Goal: Task Accomplishment & Management: Manage account settings

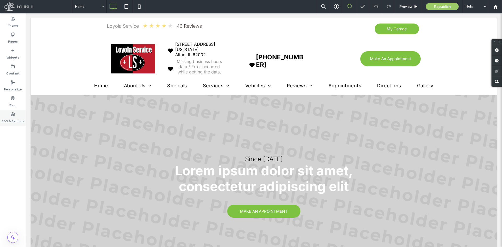
click at [15, 118] on label "SEO & Settings" at bounding box center [13, 119] width 23 height 7
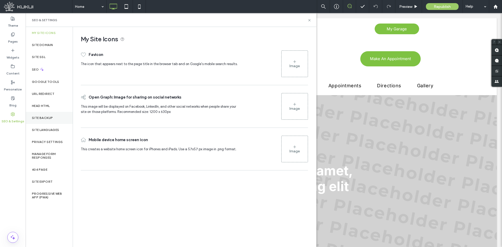
click at [39, 117] on label "Site Backup" at bounding box center [42, 118] width 21 height 4
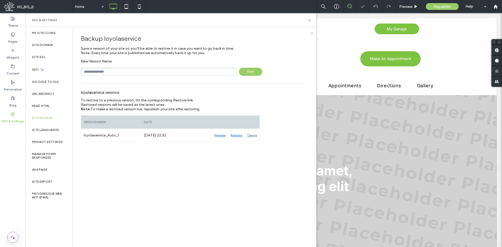
click at [117, 69] on input "text" at bounding box center [159, 72] width 156 height 8
type input "**********"
click at [250, 75] on span "Save" at bounding box center [250, 72] width 23 height 8
click at [16, 71] on label "Content" at bounding box center [12, 72] width 13 height 7
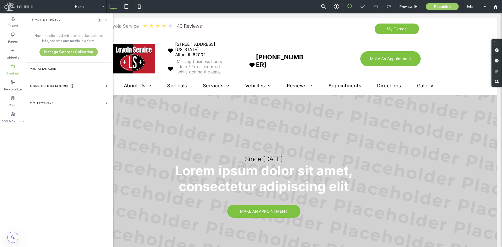
click at [106, 86] on icon at bounding box center [106, 85] width 5 height 5
click at [88, 101] on section "Business Info" at bounding box center [69, 99] width 79 height 12
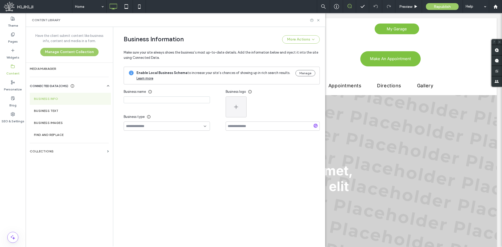
type input "**********"
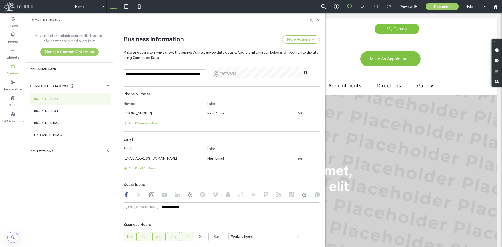
scroll to position [181, 0]
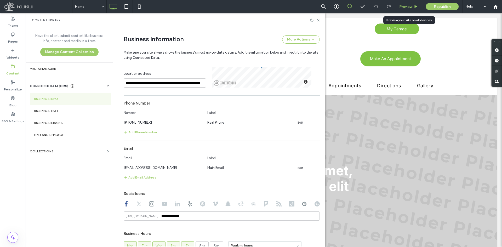
click at [409, 4] on span "Preview" at bounding box center [405, 6] width 13 height 4
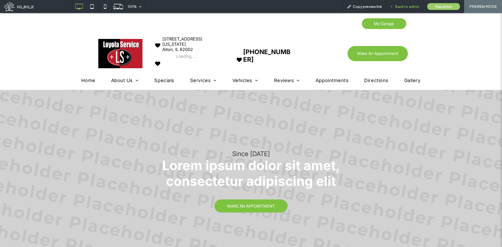
click at [406, 6] on span "Back to editor" at bounding box center [407, 6] width 24 height 4
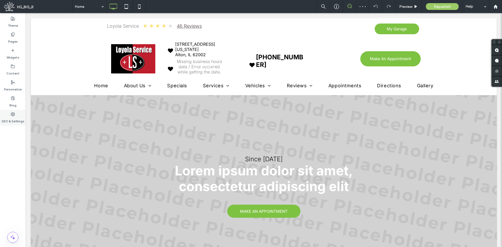
click at [12, 119] on label "SEO & Settings" at bounding box center [13, 119] width 23 height 7
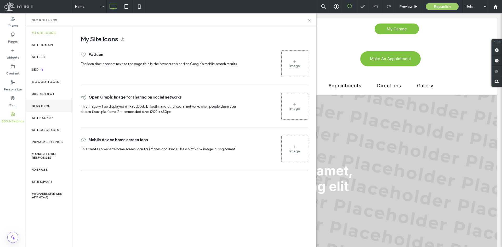
click at [48, 112] on div "Head HTML" at bounding box center [49, 106] width 47 height 12
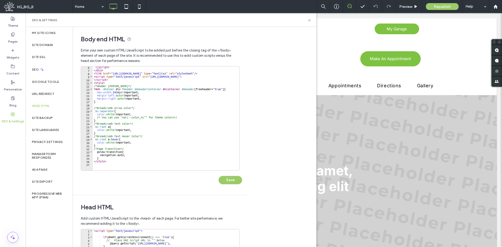
scroll to position [78, 0]
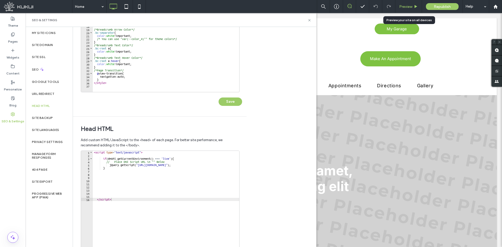
click at [402, 8] on span "Preview" at bounding box center [405, 6] width 13 height 4
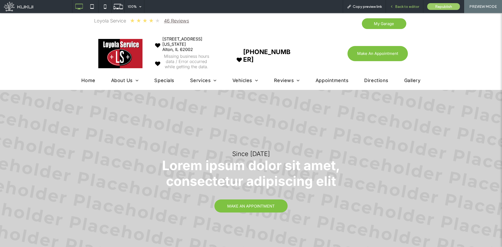
click at [405, 6] on span "Back to editor" at bounding box center [407, 6] width 24 height 4
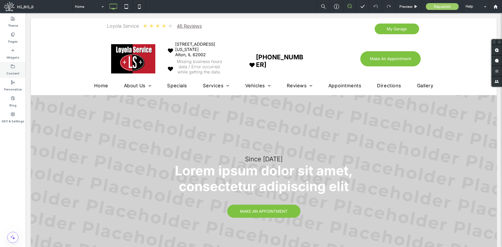
click at [13, 72] on label "Content" at bounding box center [12, 72] width 13 height 7
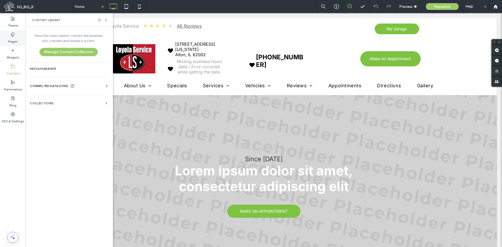
click at [12, 37] on label "Pages" at bounding box center [13, 40] width 10 height 7
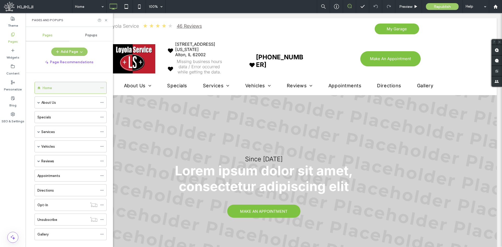
click at [101, 87] on icon at bounding box center [102, 88] width 4 height 4
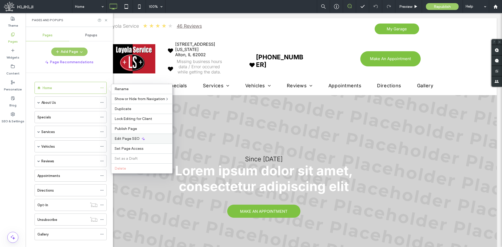
click at [122, 137] on span "Edit Page SEO" at bounding box center [127, 138] width 25 height 4
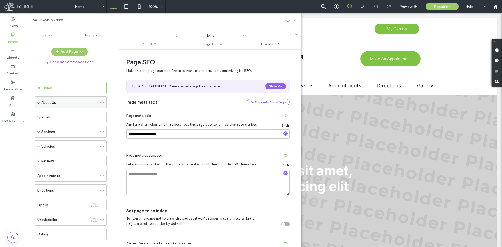
click at [102, 102] on icon at bounding box center [102, 103] width 4 height 4
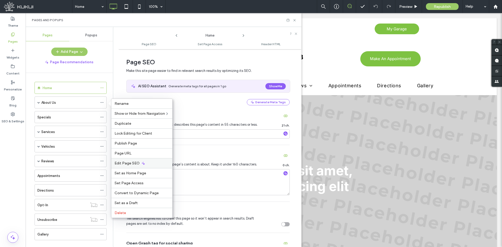
click at [141, 168] on div "Edit Page SEO" at bounding box center [141, 163] width 61 height 10
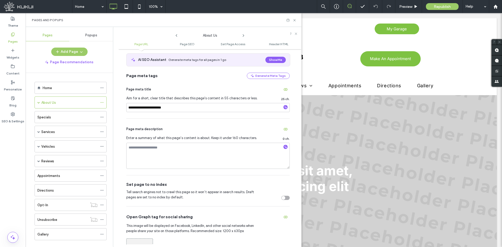
scroll to position [52, 0]
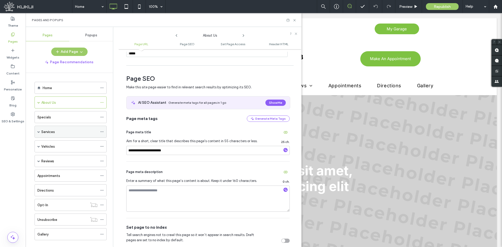
click at [102, 131] on icon at bounding box center [102, 132] width 4 height 4
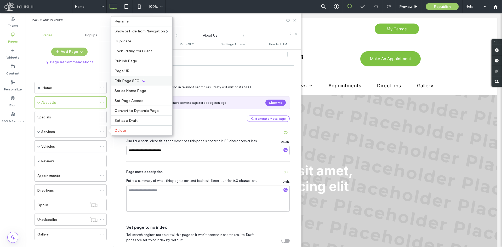
click at [119, 84] on div "Edit Page SEO" at bounding box center [141, 81] width 61 height 10
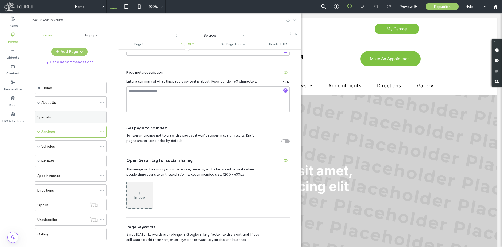
scroll to position [157, 0]
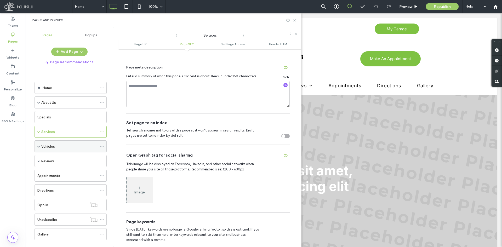
click at [102, 146] on icon at bounding box center [102, 147] width 4 height 4
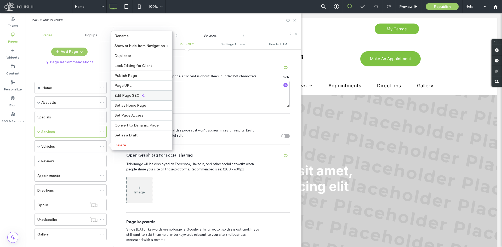
click at [133, 97] on span "Edit Page SEO" at bounding box center [127, 95] width 25 height 4
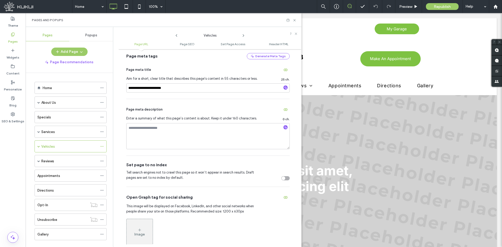
scroll to position [183, 0]
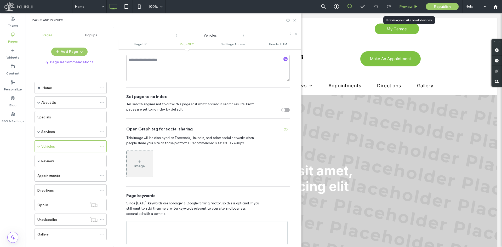
click at [399, 8] on div "Preview" at bounding box center [408, 6] width 26 height 4
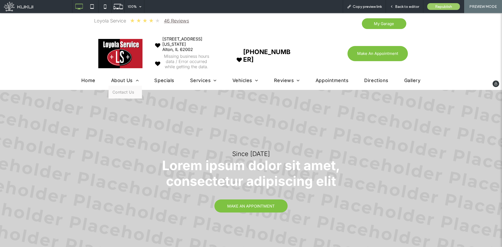
click at [114, 79] on span "About Us" at bounding box center [125, 80] width 28 height 5
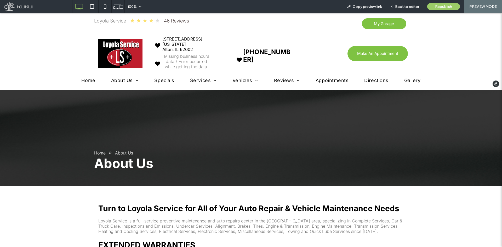
click at [414, 79] on span "Gallery" at bounding box center [412, 80] width 16 height 5
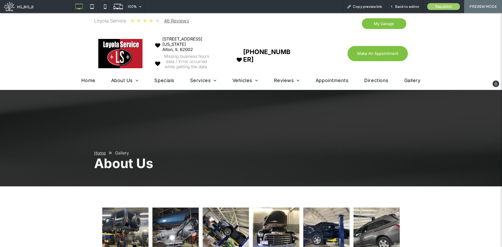
click at [316, 81] on span "Appointments" at bounding box center [332, 80] width 33 height 5
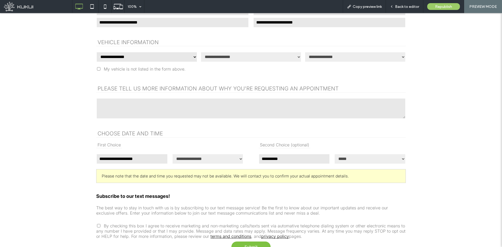
scroll to position [52, 0]
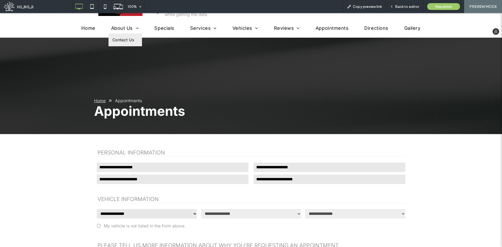
click at [124, 38] on span "Contact Us" at bounding box center [123, 39] width 22 height 5
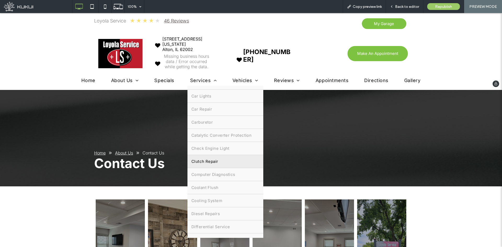
scroll to position [209, 0]
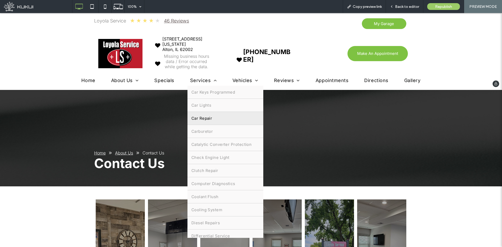
click at [223, 121] on link "Car Repair" at bounding box center [225, 118] width 76 height 13
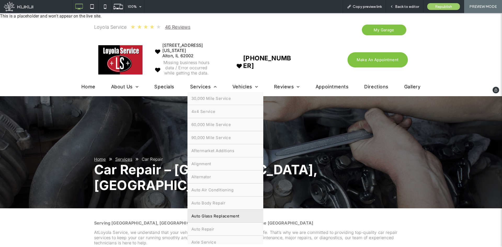
scroll to position [26, 0]
click at [223, 207] on link "Auto Repair" at bounding box center [225, 203] width 76 height 13
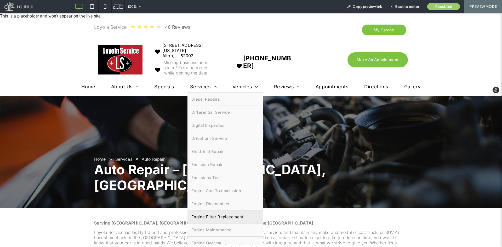
scroll to position [392, 0]
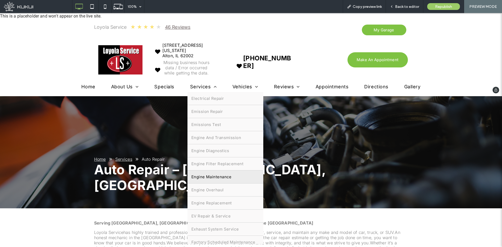
click at [230, 175] on link "Engine Maintenance" at bounding box center [225, 176] width 76 height 13
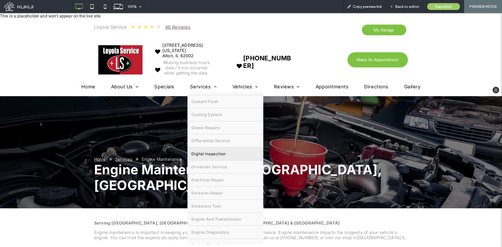
scroll to position [340, 0]
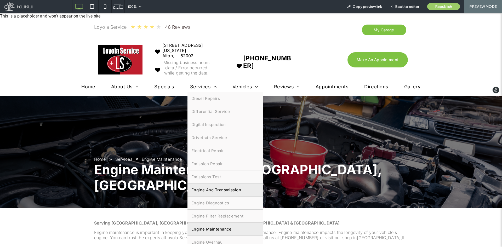
click at [222, 189] on span "Engine And Transmission" at bounding box center [216, 189] width 50 height 5
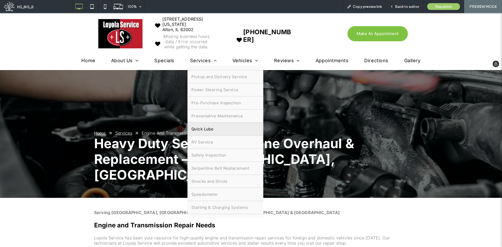
scroll to position [697, 0]
click at [213, 133] on link "Quick Lube" at bounding box center [225, 133] width 76 height 13
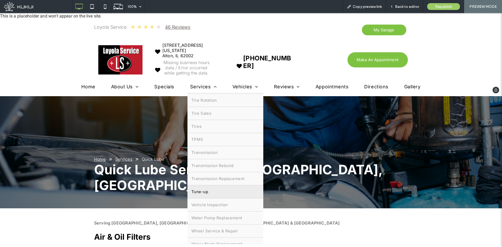
scroll to position [880, 0]
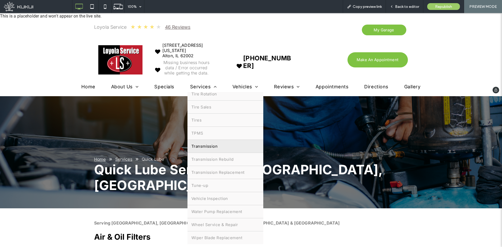
click at [230, 143] on link "Transmission" at bounding box center [225, 146] width 76 height 13
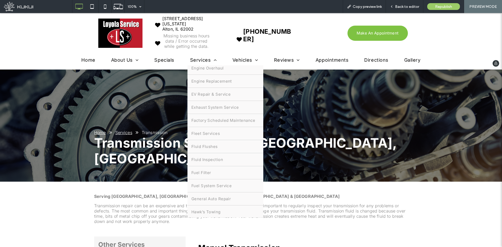
scroll to position [497, 0]
click at [230, 127] on link "Fleet Services" at bounding box center [225, 124] width 76 height 13
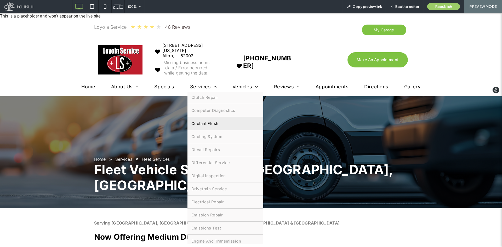
scroll to position [314, 0]
click at [225, 121] on link "Diesel Repairs" at bounding box center [225, 124] width 76 height 13
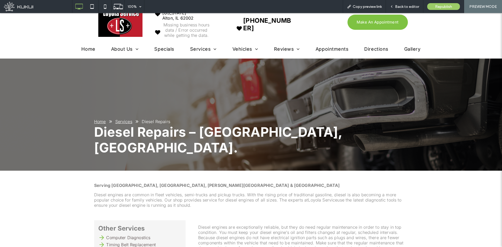
scroll to position [0, 0]
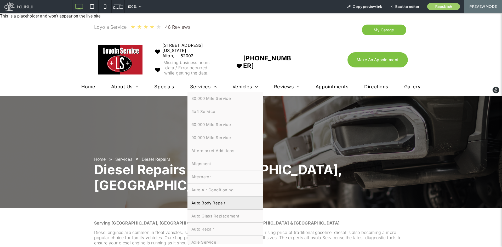
click at [222, 201] on span "Auto Body Repair" at bounding box center [208, 203] width 34 height 5
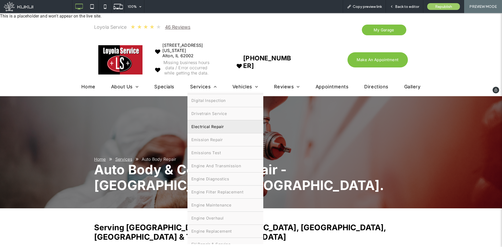
scroll to position [392, 0]
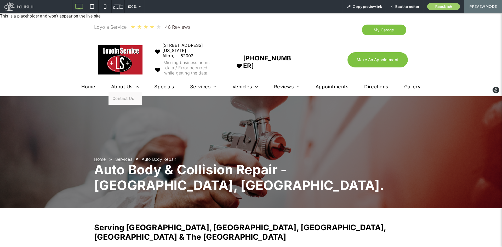
click at [122, 86] on span "About Us" at bounding box center [125, 86] width 28 height 5
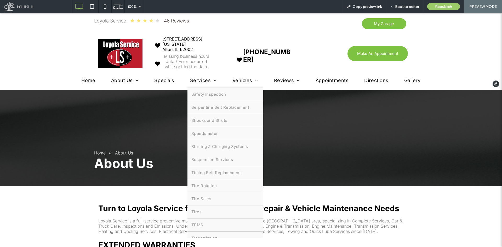
scroll to position [837, 0]
click at [234, 158] on link "Tires" at bounding box center [225, 157] width 76 height 13
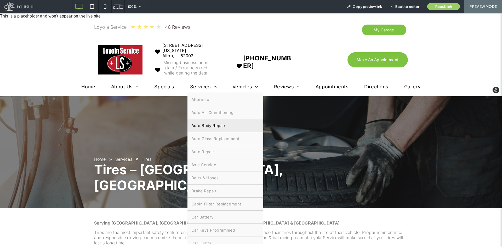
scroll to position [105, 0]
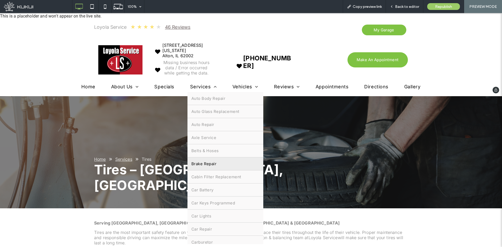
click at [202, 166] on span "Brake Repair" at bounding box center [203, 163] width 25 height 5
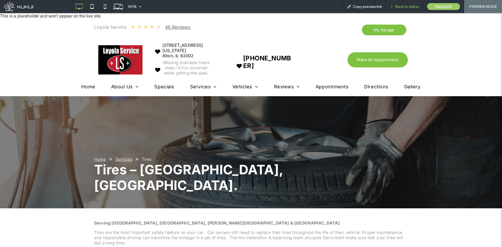
click at [413, 6] on span "Back to editor" at bounding box center [407, 6] width 24 height 4
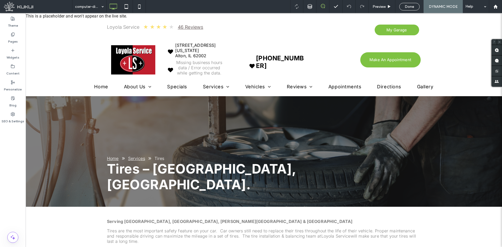
click at [18, 128] on div at bounding box center [13, 128] width 26 height 5
click at [17, 122] on label "SEO & Settings" at bounding box center [13, 119] width 23 height 7
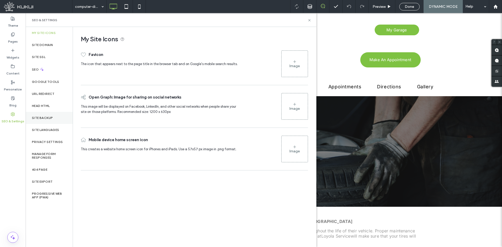
click at [57, 120] on div "Site Backup" at bounding box center [49, 118] width 47 height 12
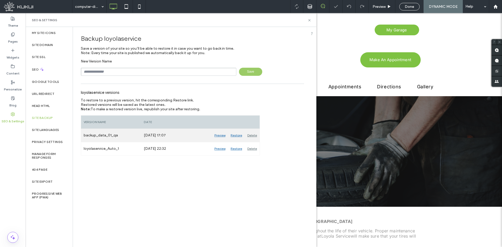
click at [235, 137] on div "Restore" at bounding box center [236, 135] width 17 height 13
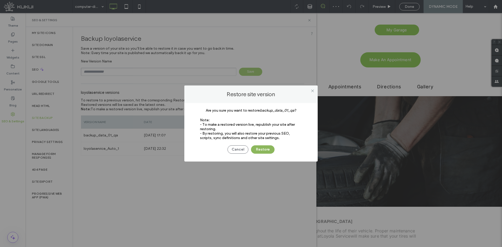
click at [257, 150] on button "Restore" at bounding box center [263, 149] width 24 height 8
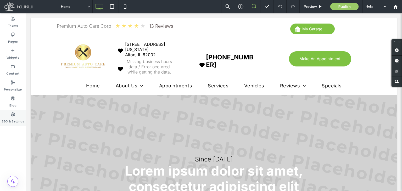
click at [11, 122] on label "SEO & Settings" at bounding box center [13, 119] width 23 height 7
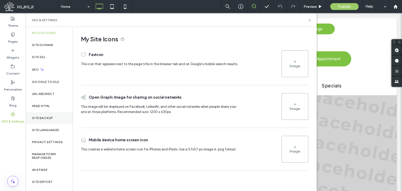
click at [50, 114] on div "Site Backup" at bounding box center [49, 118] width 47 height 12
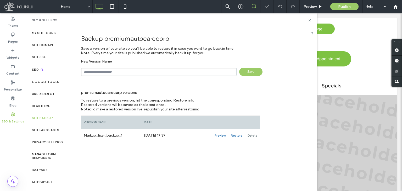
click at [109, 72] on input "text" at bounding box center [159, 72] width 156 height 8
type input "**********"
click at [251, 73] on span "Save" at bounding box center [250, 72] width 23 height 8
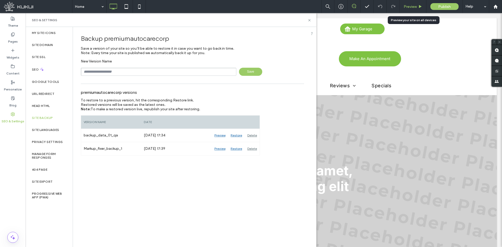
click at [401, 2] on div "Preview" at bounding box center [413, 6] width 27 height 13
click at [15, 72] on label "Content" at bounding box center [12, 72] width 13 height 7
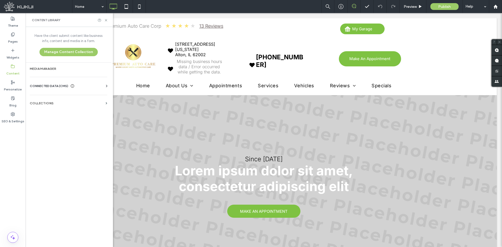
click at [105, 86] on icon at bounding box center [106, 85] width 5 height 5
click at [100, 99] on label "Business Info" at bounding box center [69, 99] width 71 height 4
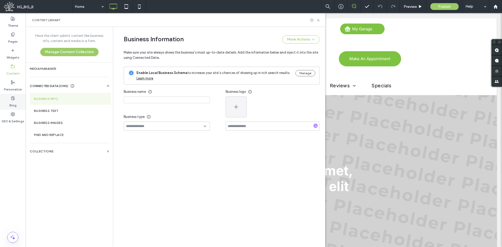
type input "**********"
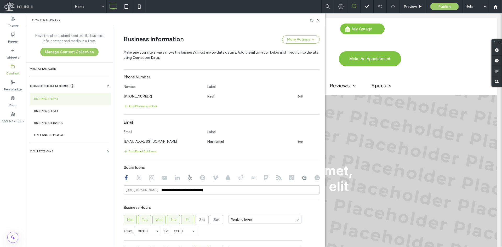
scroll to position [233, 0]
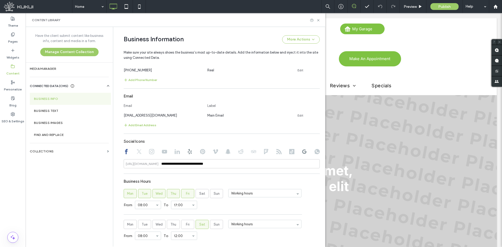
click at [8, 127] on div at bounding box center [13, 128] width 26 height 5
click at [9, 122] on label "SEO & Settings" at bounding box center [13, 119] width 23 height 7
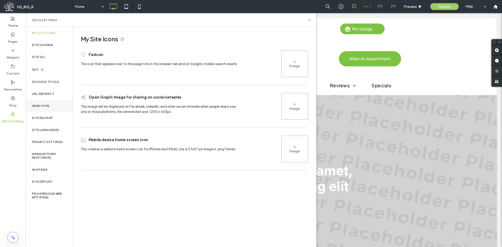
scroll to position [0, 0]
click at [39, 106] on label "Head HTML" at bounding box center [41, 106] width 18 height 4
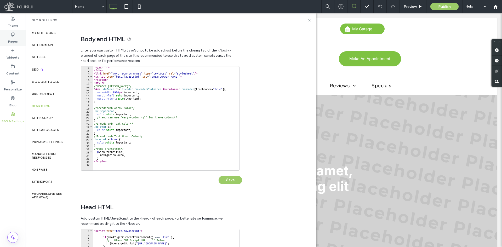
click at [13, 38] on label "Pages" at bounding box center [13, 40] width 10 height 7
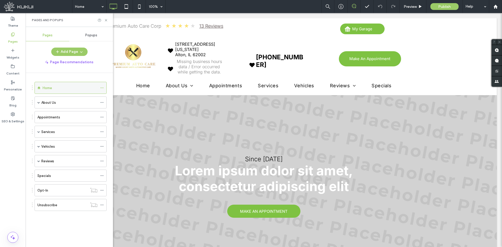
click at [102, 89] on icon at bounding box center [102, 88] width 4 height 4
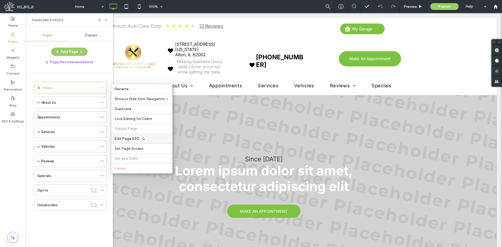
click at [133, 141] on span "Edit Page SEO" at bounding box center [127, 138] width 25 height 4
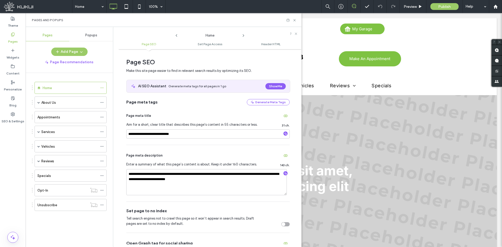
scroll to position [52, 0]
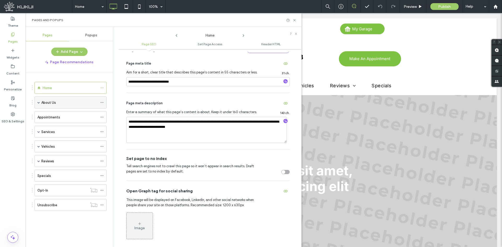
click at [101, 103] on icon at bounding box center [102, 103] width 4 height 4
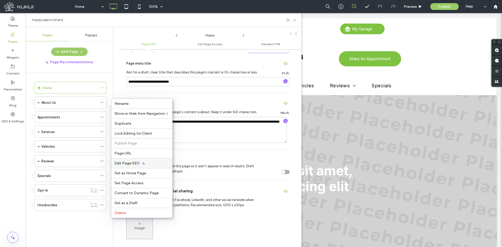
click at [133, 159] on div "Edit Page SEO" at bounding box center [141, 163] width 61 height 10
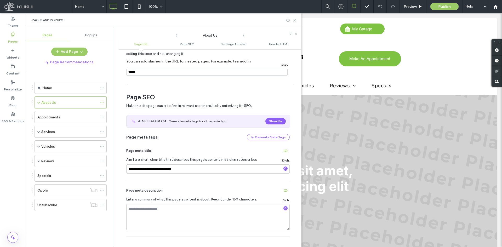
scroll to position [78, 0]
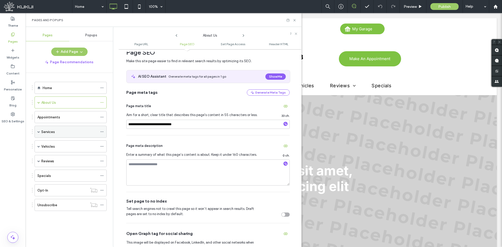
click at [100, 132] on icon at bounding box center [102, 132] width 4 height 4
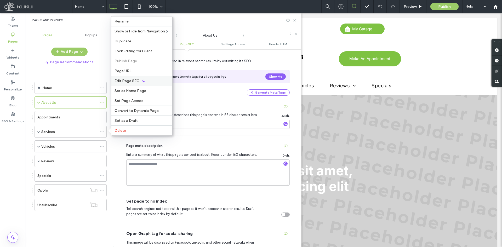
click at [134, 79] on span "Edit Page SEO" at bounding box center [127, 81] width 25 height 4
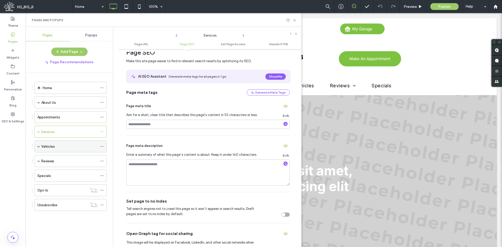
click at [101, 146] on icon at bounding box center [102, 147] width 4 height 4
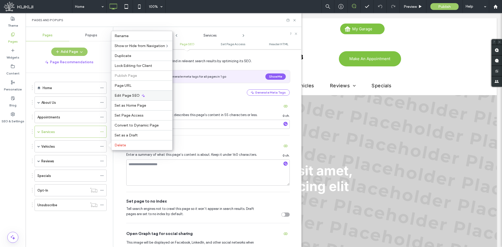
click at [157, 94] on div "Edit Page SEO" at bounding box center [141, 95] width 61 height 10
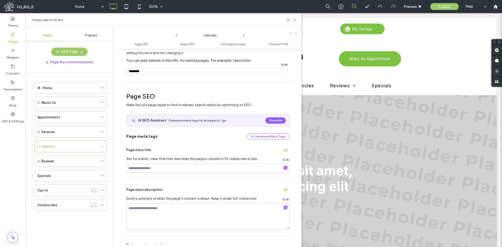
scroll to position [105, 0]
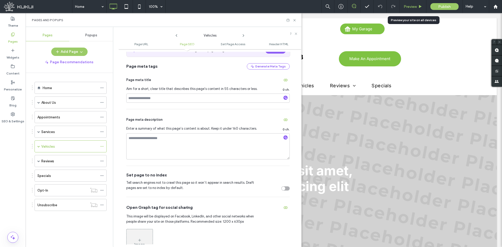
click at [401, 7] on div "Preview" at bounding box center [413, 6] width 26 height 4
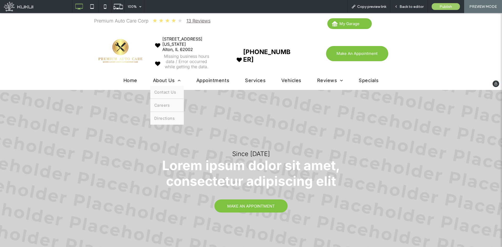
click at [157, 79] on span "About Us" at bounding box center [167, 80] width 28 height 5
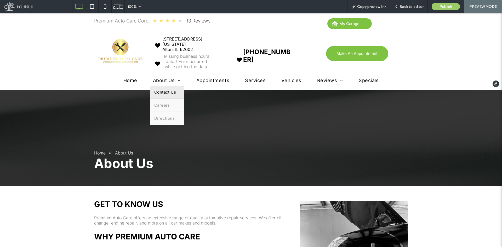
click at [162, 92] on span "Contact Us" at bounding box center [165, 92] width 22 height 5
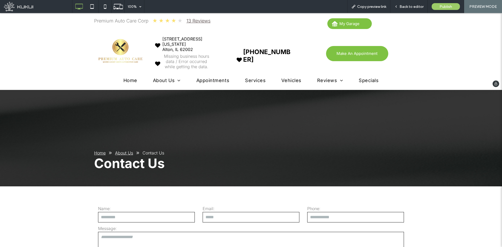
click at [248, 81] on span "Services" at bounding box center [255, 80] width 21 height 5
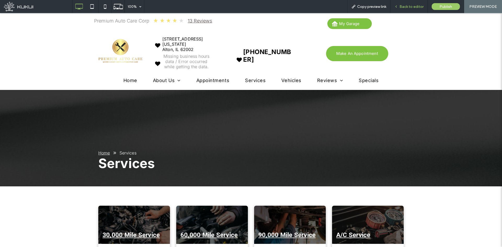
click at [401, 7] on span "Back to editor" at bounding box center [412, 6] width 24 height 4
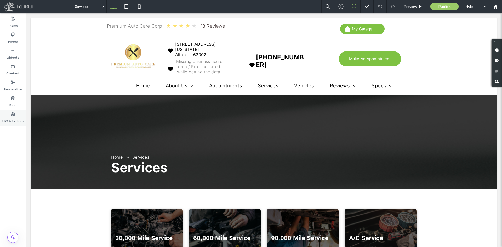
click at [18, 113] on div "SEO & Settings" at bounding box center [13, 118] width 26 height 16
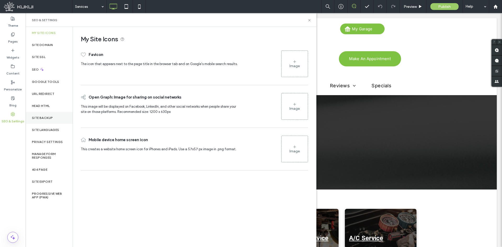
click at [53, 121] on div "Site Backup" at bounding box center [49, 118] width 47 height 12
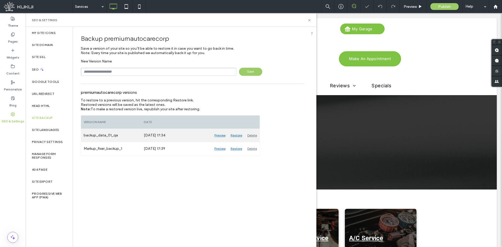
click at [234, 136] on div "Restore" at bounding box center [236, 135] width 17 height 13
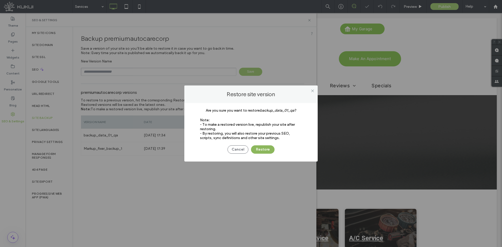
click at [256, 149] on button "Restore" at bounding box center [263, 149] width 24 height 8
